Goal: Download file/media

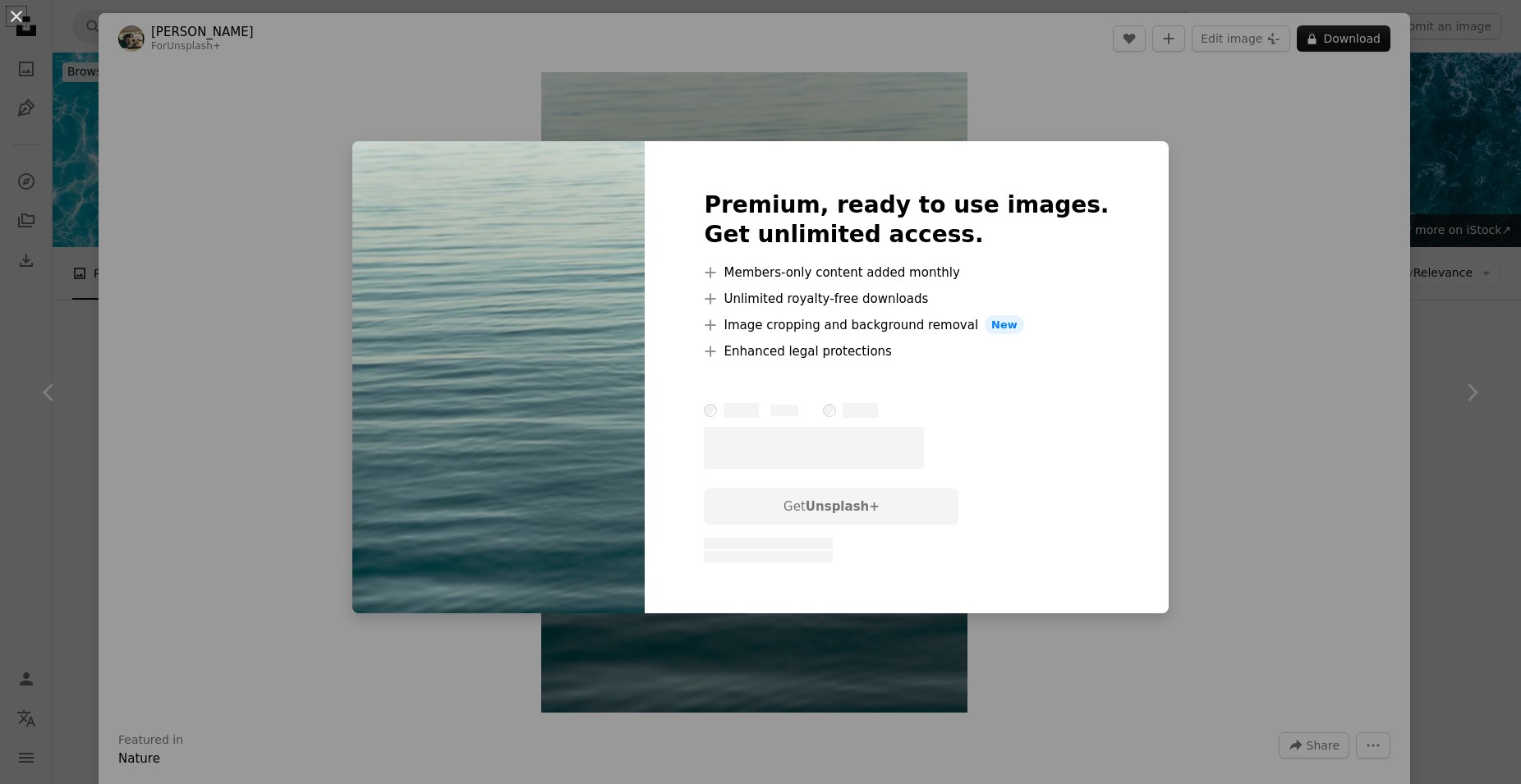
scroll to position [3014, 0]
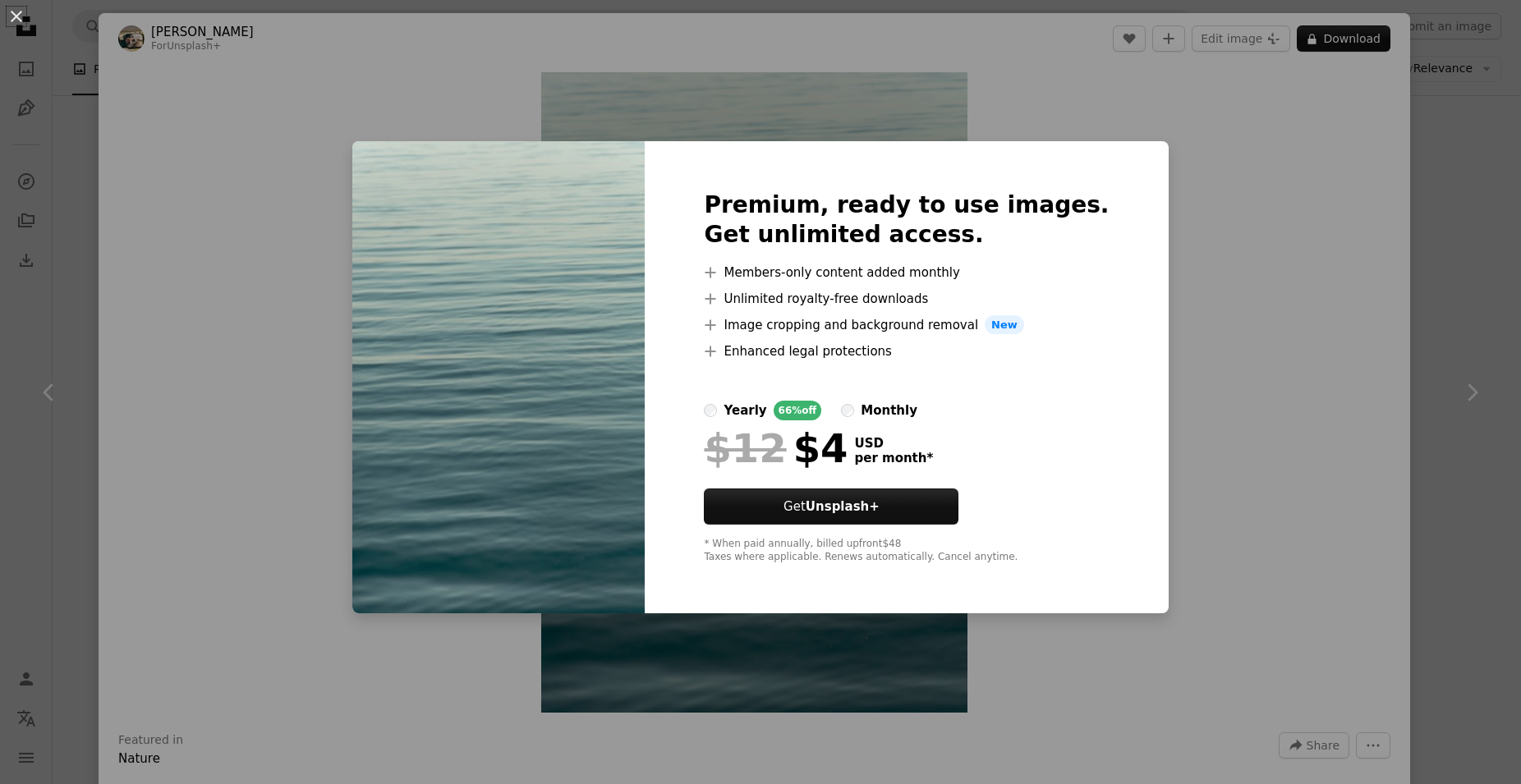
click at [1163, 282] on div "An X shape Premium, ready to use images. Get unlimited access. A plus sign Memb…" at bounding box center [760, 392] width 1521 height 784
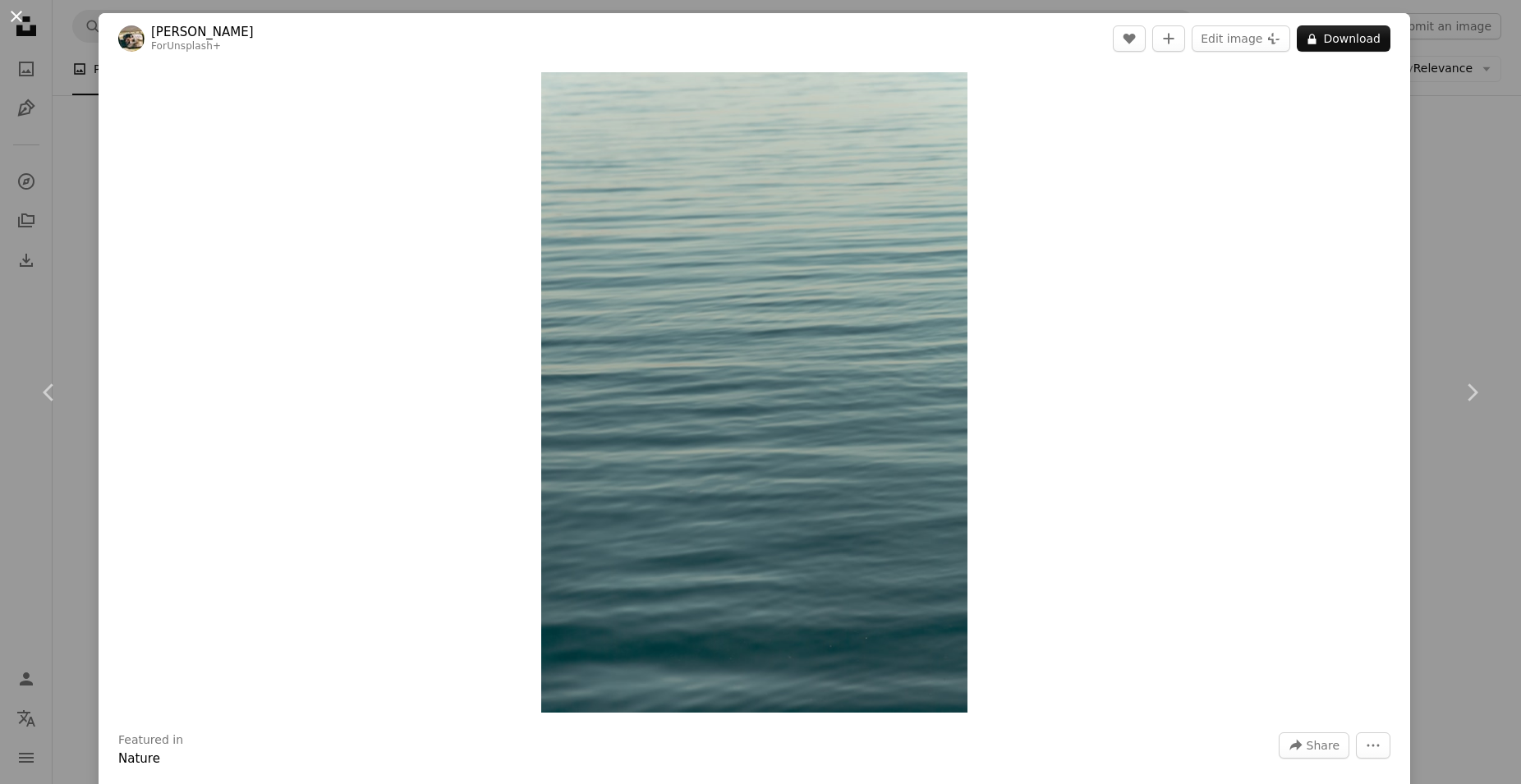
click at [14, 18] on button "An X shape" at bounding box center [16, 16] width 19 height 19
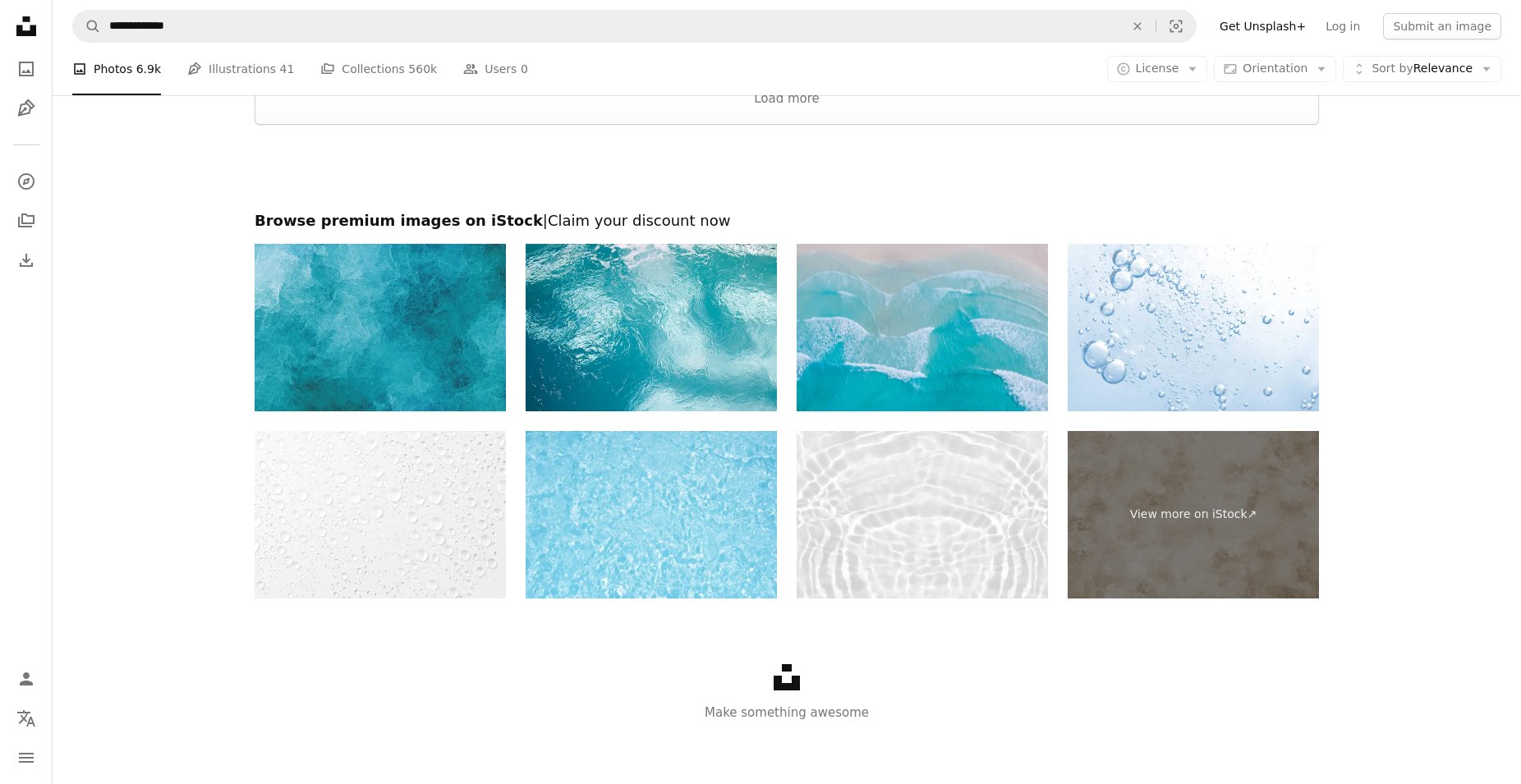
scroll to position [6806, 0]
